Goal: Find specific page/section: Find specific page/section

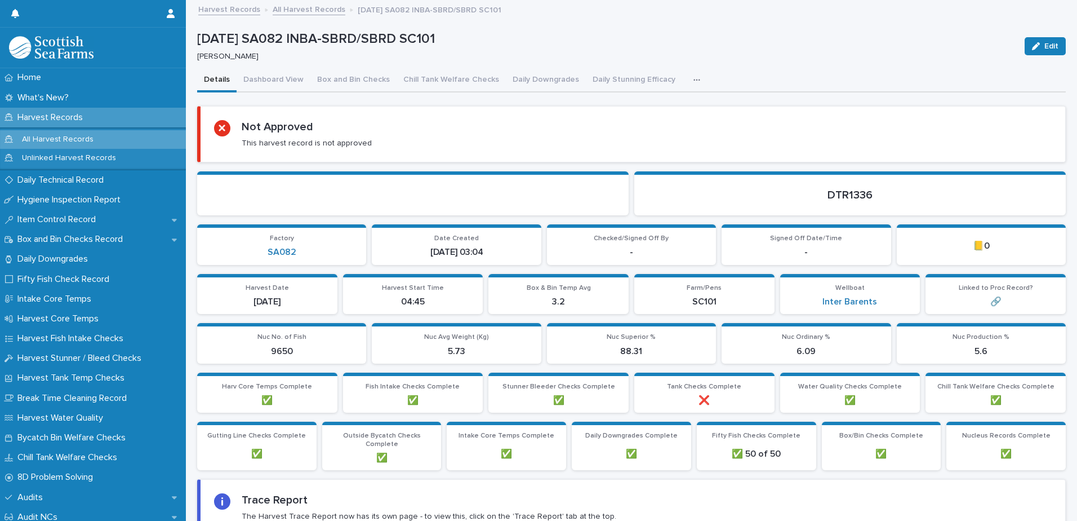
click at [301, 10] on link "All Harvest Records" at bounding box center [309, 8] width 73 height 13
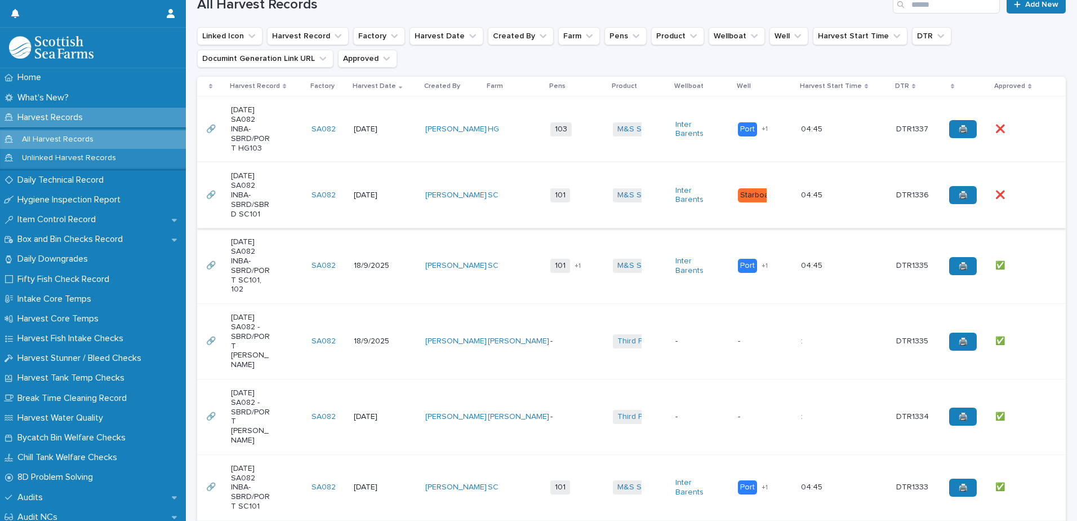
scroll to position [338, 0]
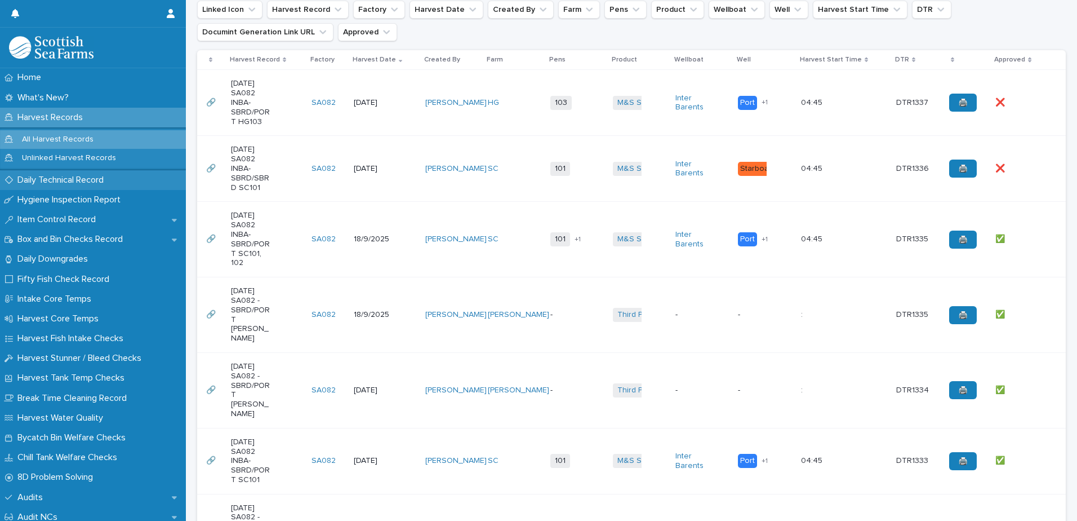
click at [70, 185] on p "Daily Technical Record" at bounding box center [63, 180] width 100 height 11
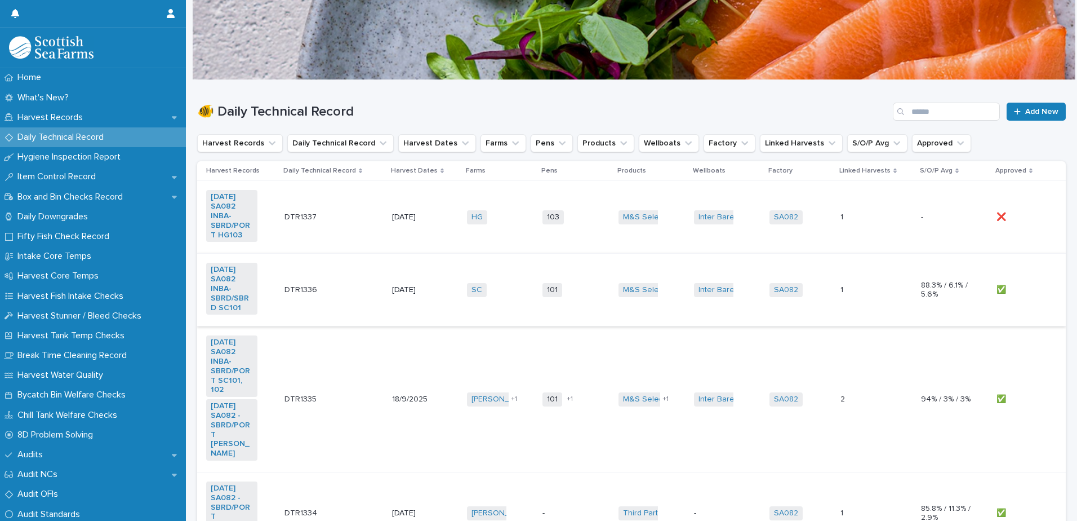
scroll to position [56, 0]
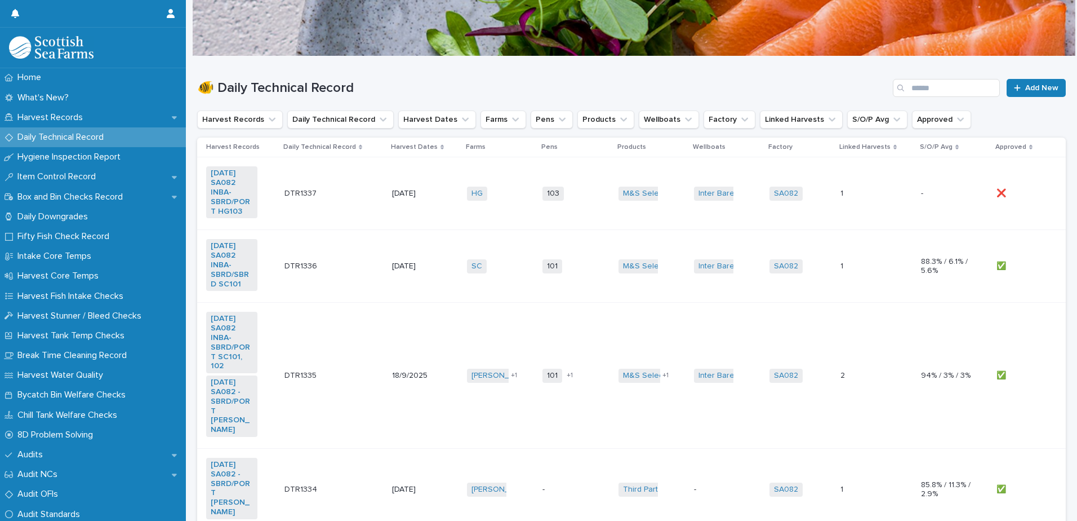
click at [332, 274] on div "DTR1336 DTR1336" at bounding box center [334, 266] width 99 height 19
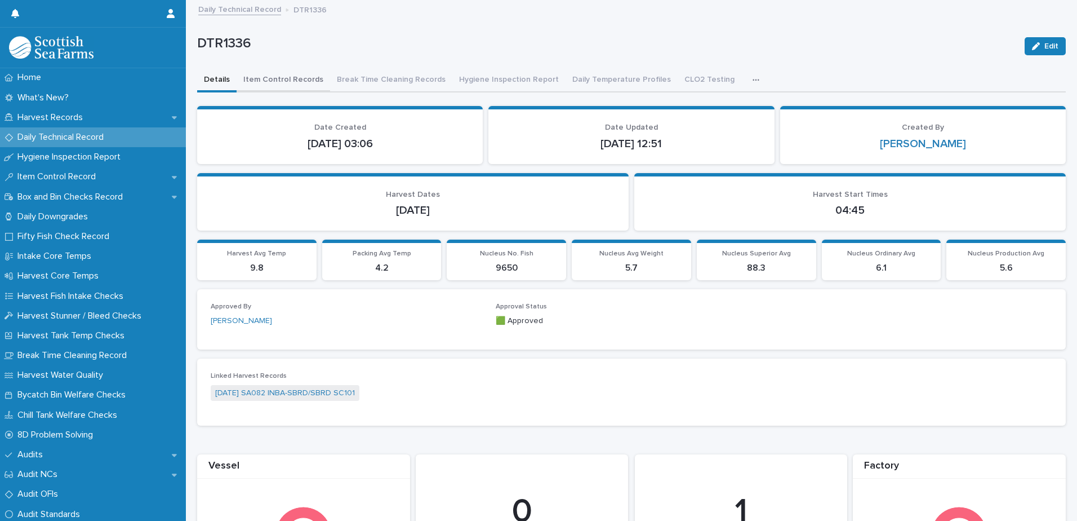
click at [292, 81] on button "Item Control Records" at bounding box center [284, 81] width 94 height 24
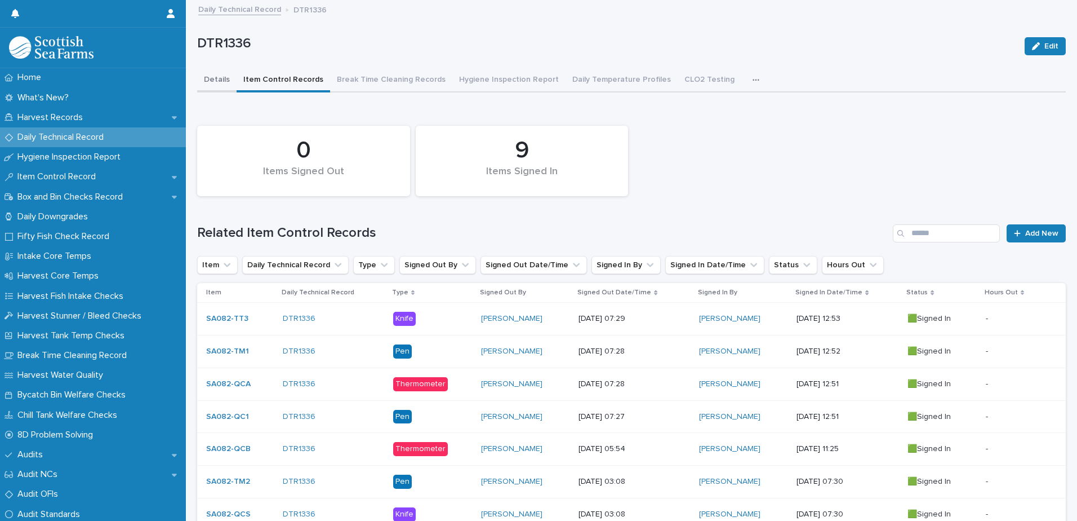
click at [218, 84] on button "Details" at bounding box center [216, 81] width 39 height 24
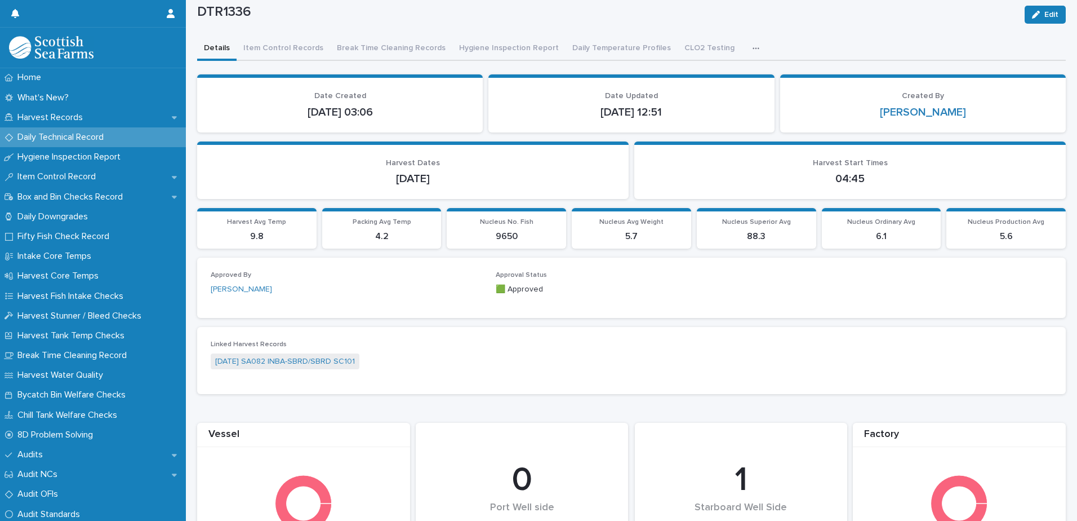
scroll to position [56, 0]
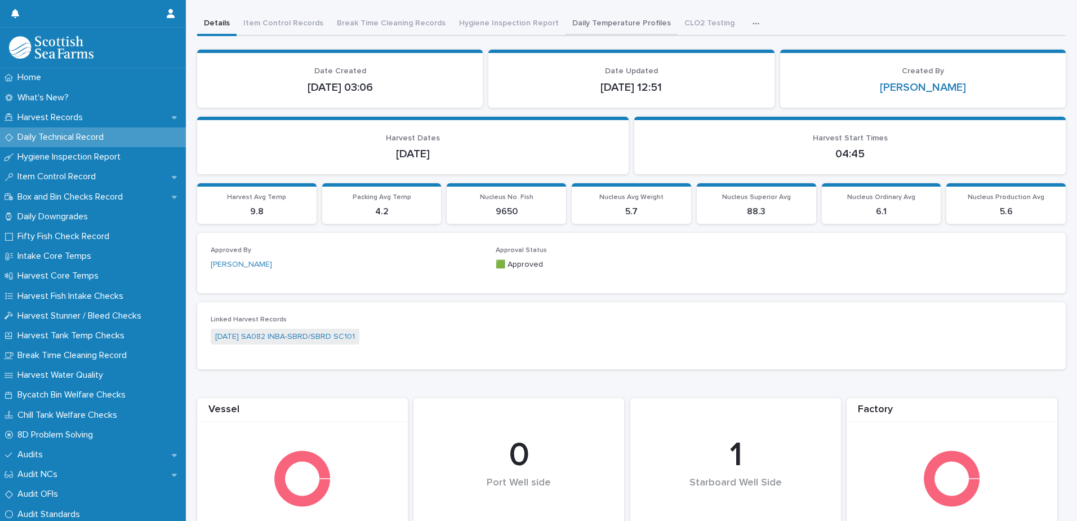
click at [601, 26] on div "DTR1336 Edit DTR1336 Edit Sorry, there was an error saving your record. Please …" at bounding box center [631, 362] width 869 height 835
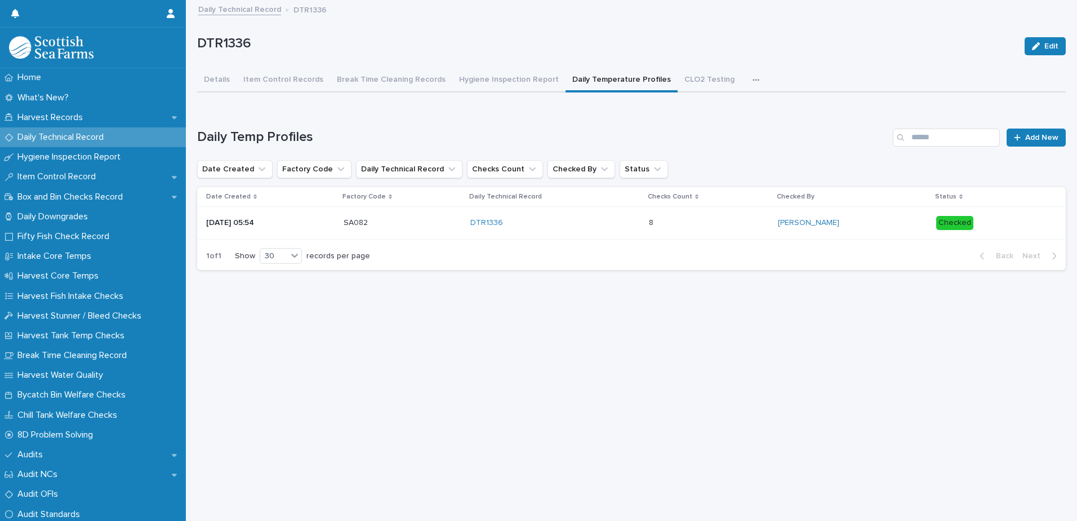
click at [251, 8] on link "Daily Technical Record" at bounding box center [239, 8] width 83 height 13
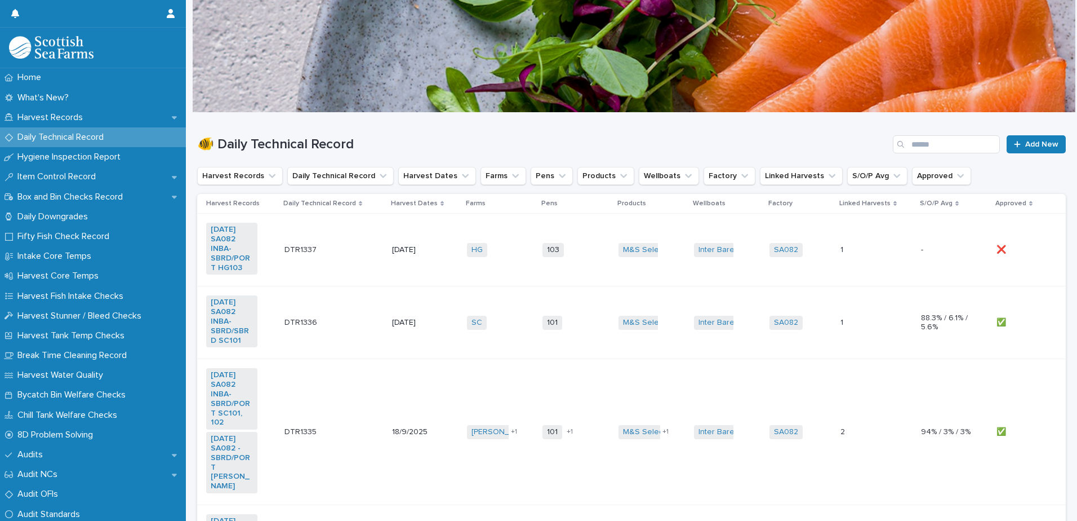
click at [326, 253] on p at bounding box center [310, 250] width 51 height 10
